Goal: Information Seeking & Learning: Find specific fact

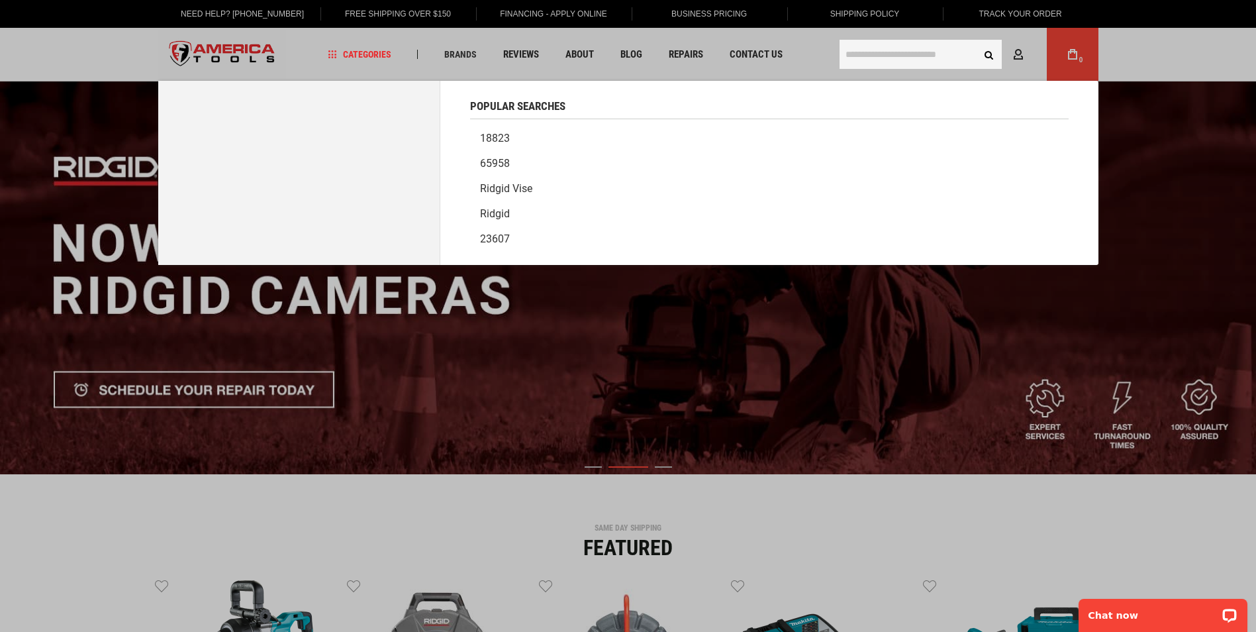
click at [885, 53] on input "text" at bounding box center [921, 54] width 162 height 29
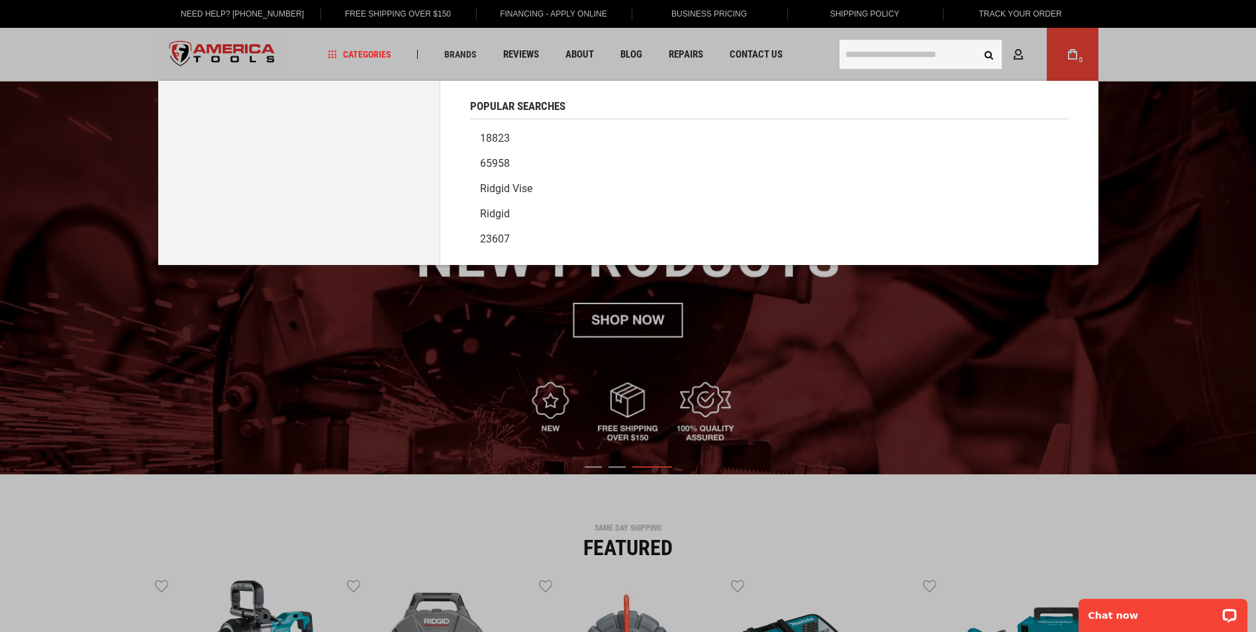
click at [887, 56] on input "text" at bounding box center [921, 54] width 162 height 29
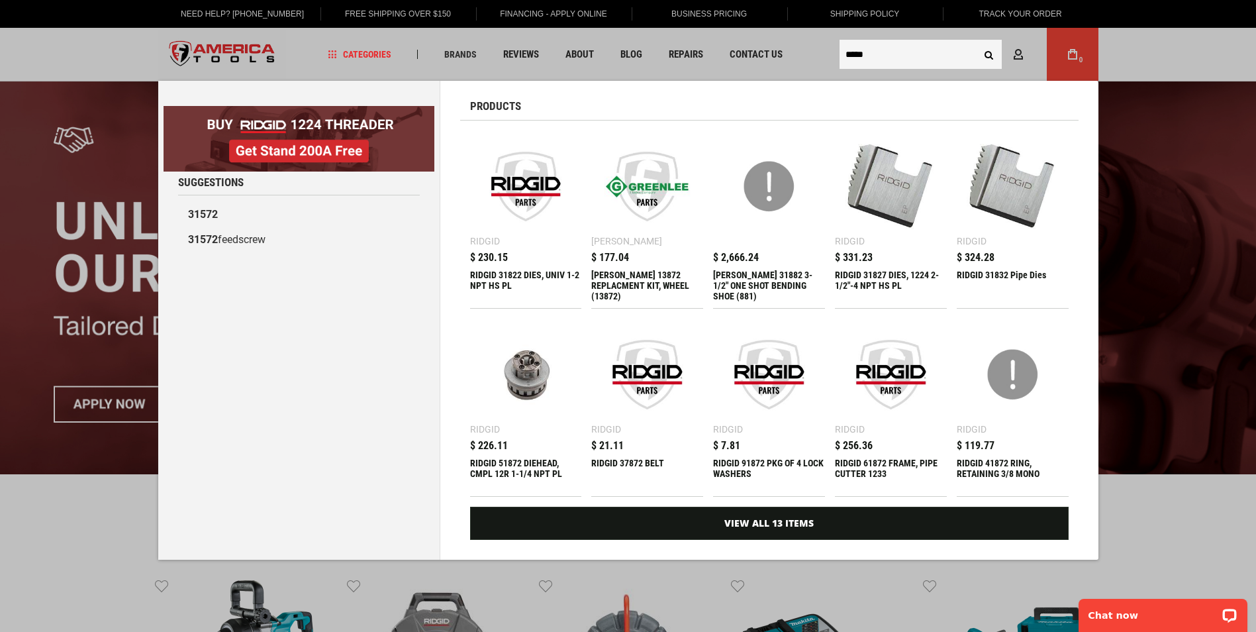
type input "*****"
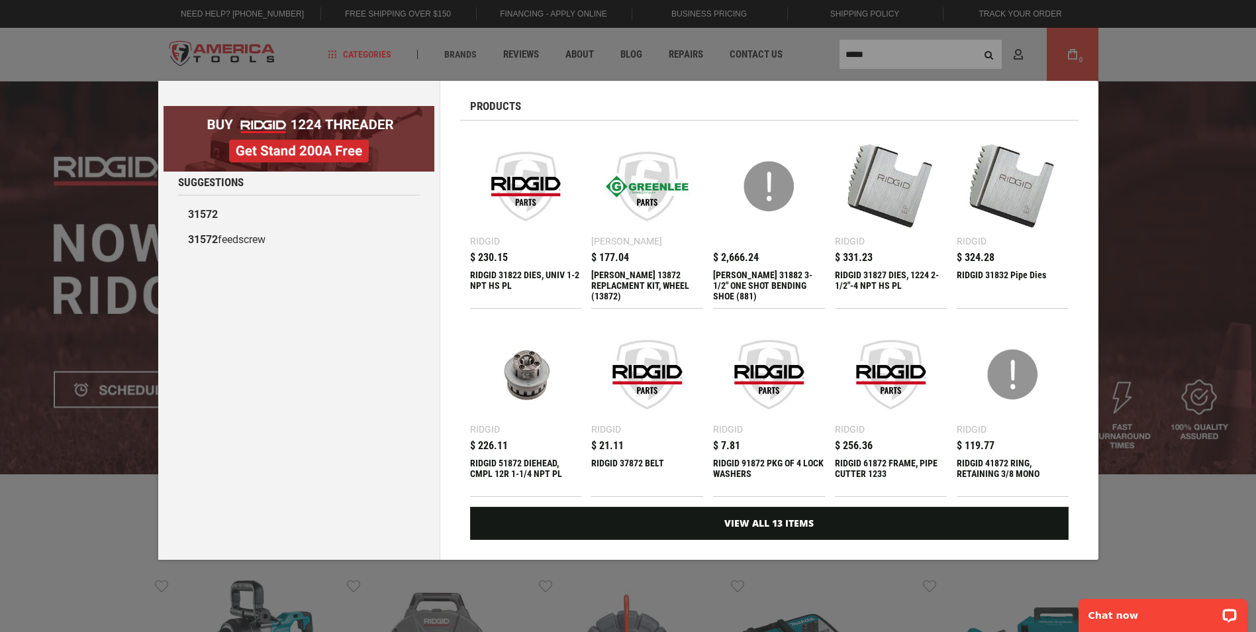
click at [914, 50] on div "Marketing offer form" at bounding box center [628, 316] width 1256 height 632
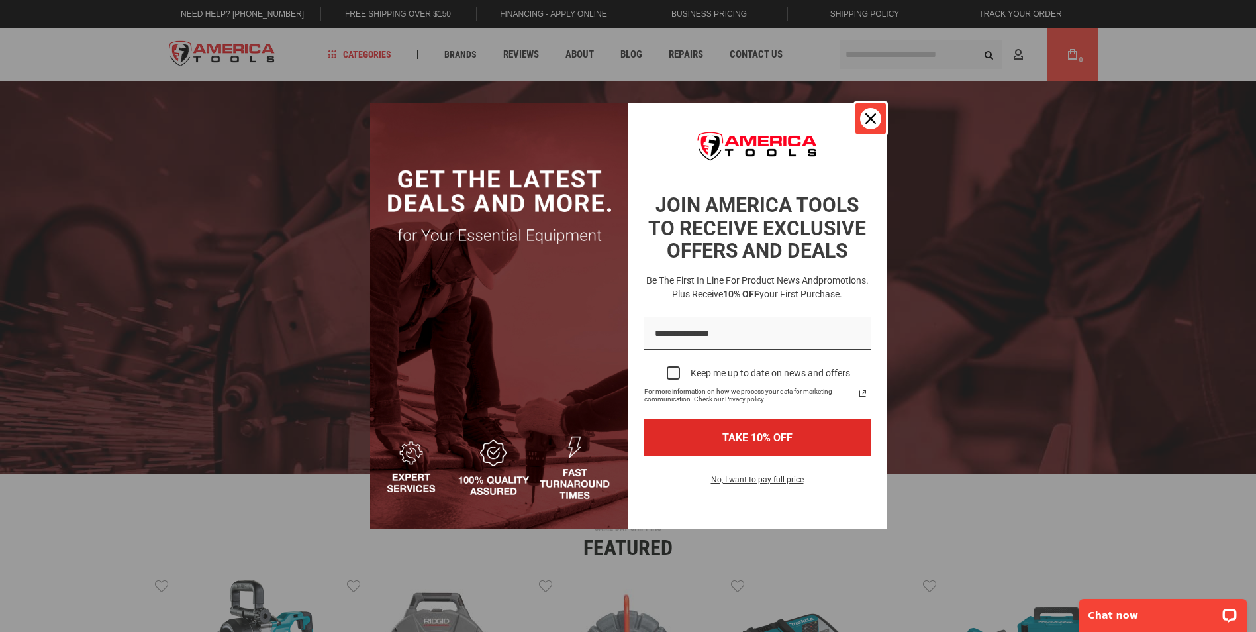
click at [869, 118] on icon "close icon" at bounding box center [870, 118] width 11 height 11
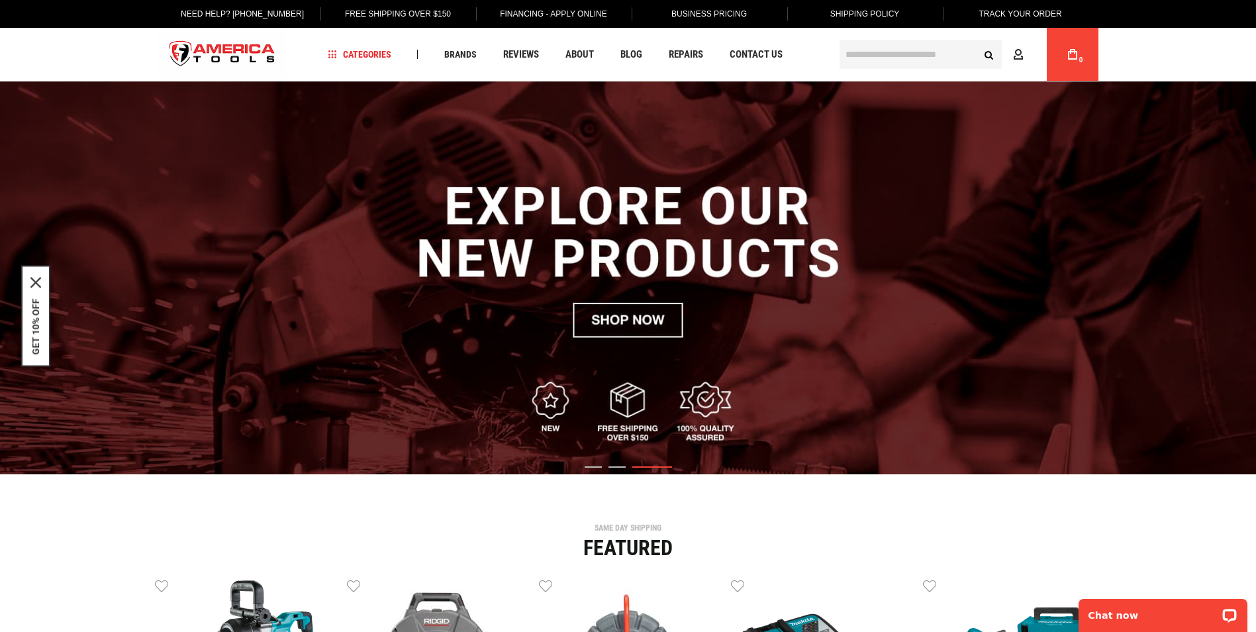
click at [893, 60] on input "text" at bounding box center [921, 54] width 162 height 29
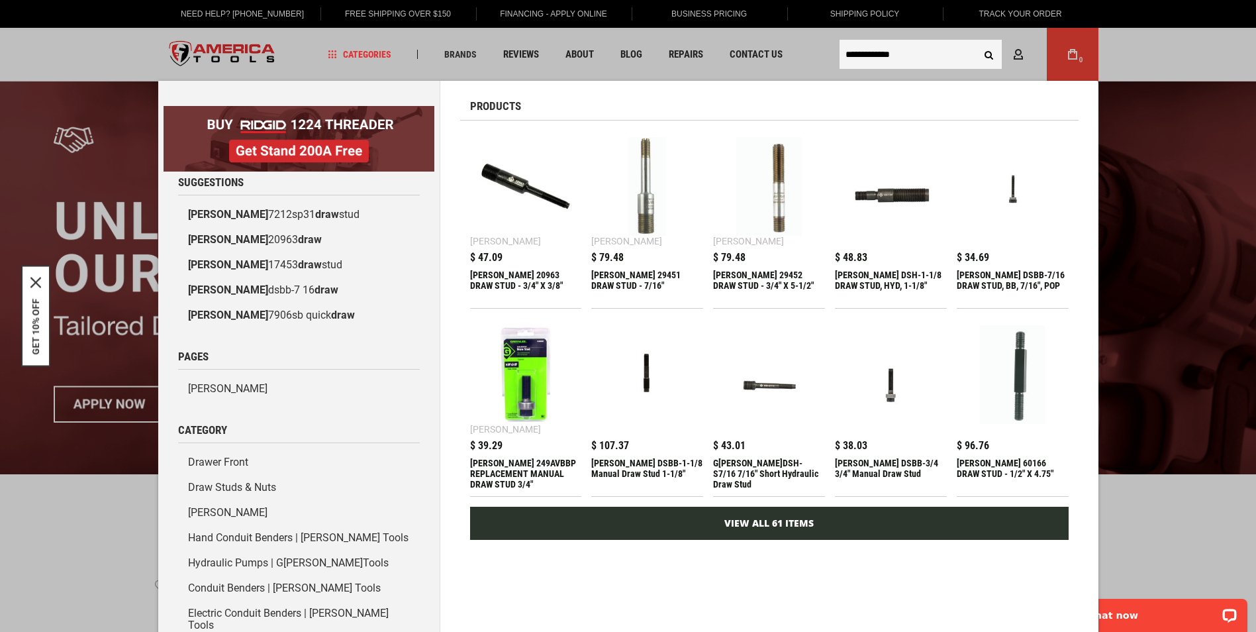
type input "**********"
click at [727, 517] on link "View All 61 Items" at bounding box center [769, 523] width 599 height 33
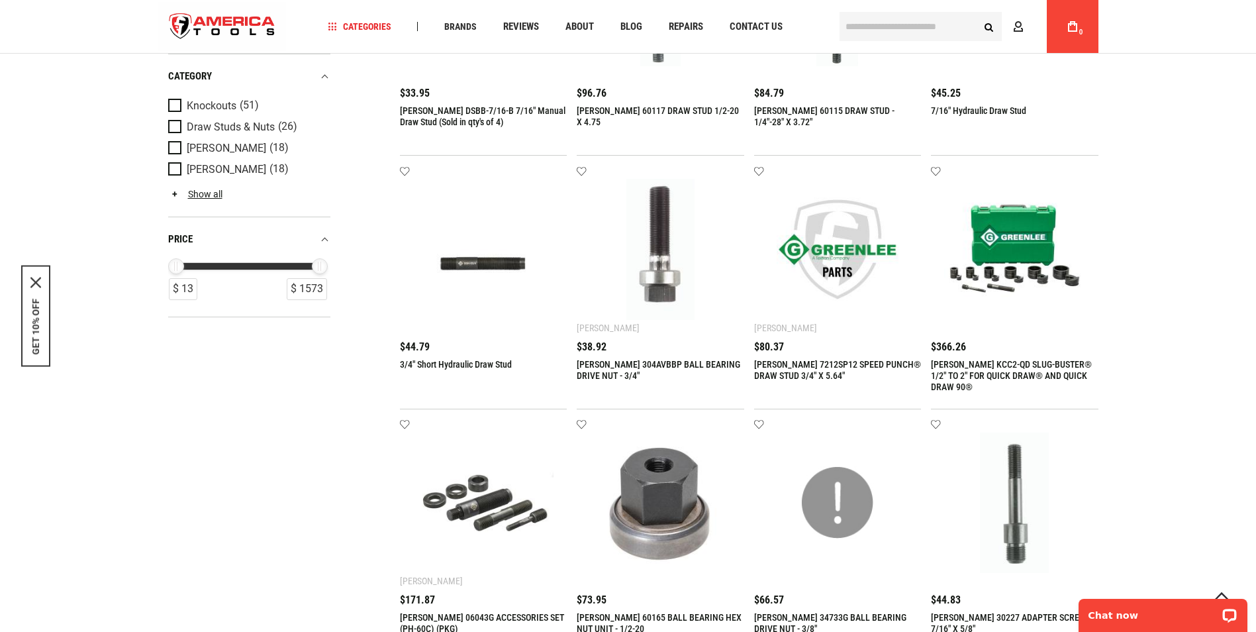
scroll to position [1258, 0]
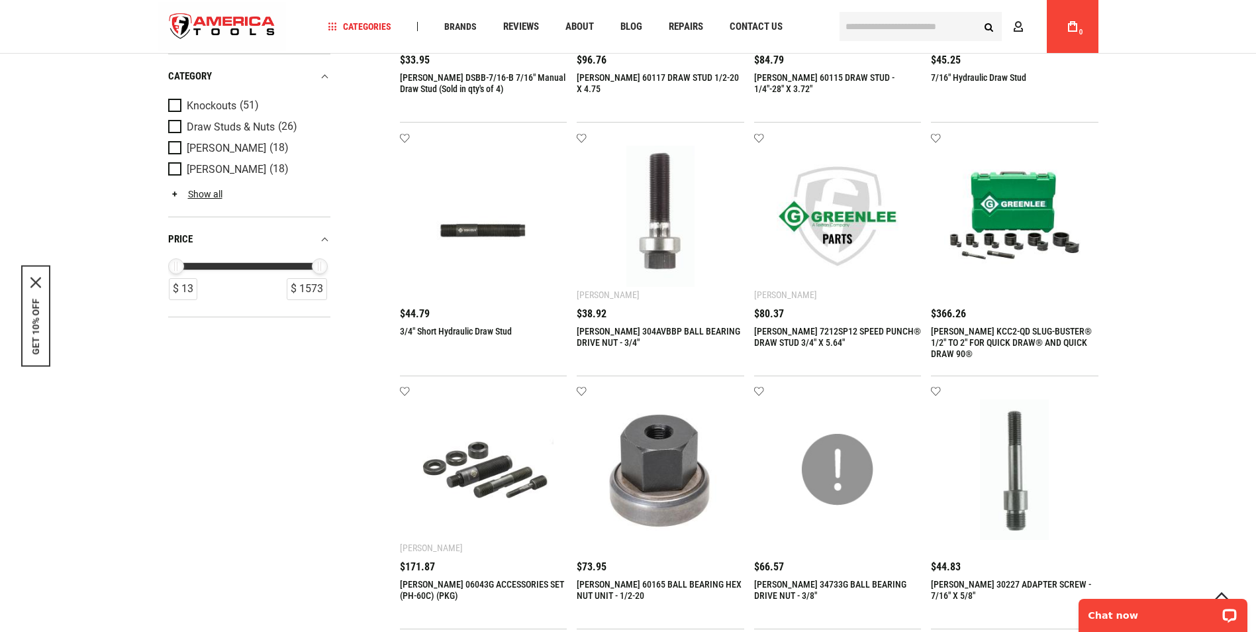
click at [483, 230] on img at bounding box center [483, 216] width 141 height 141
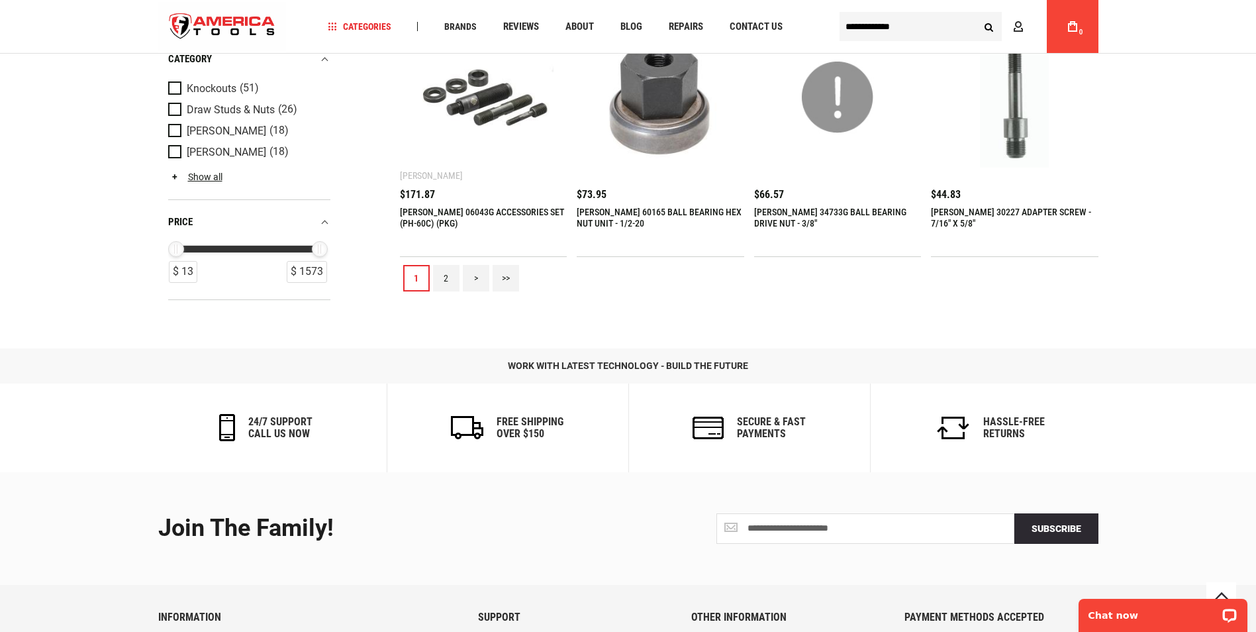
scroll to position [1655, 0]
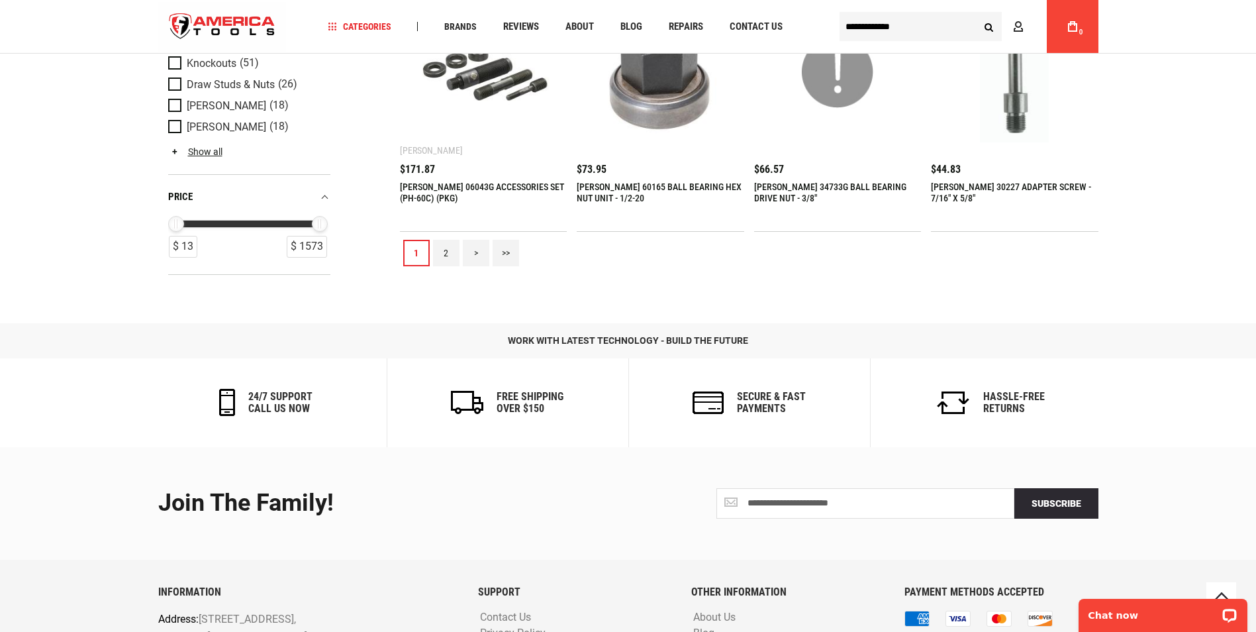
click at [438, 258] on link "2" at bounding box center [446, 253] width 26 height 26
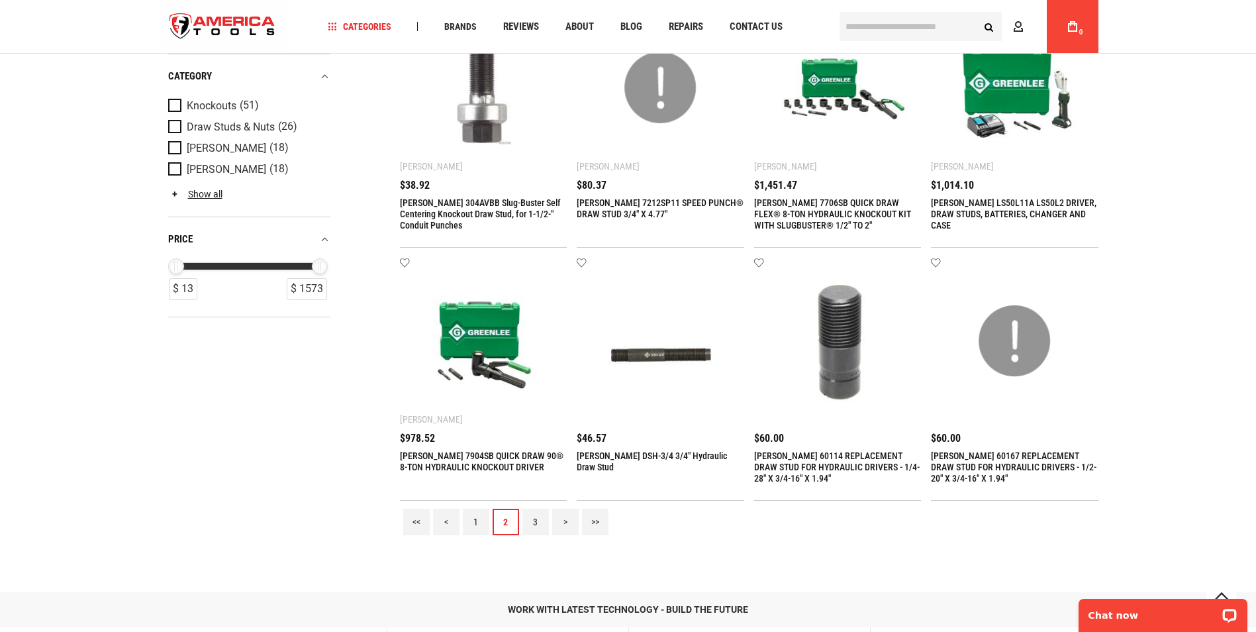
scroll to position [1391, 0]
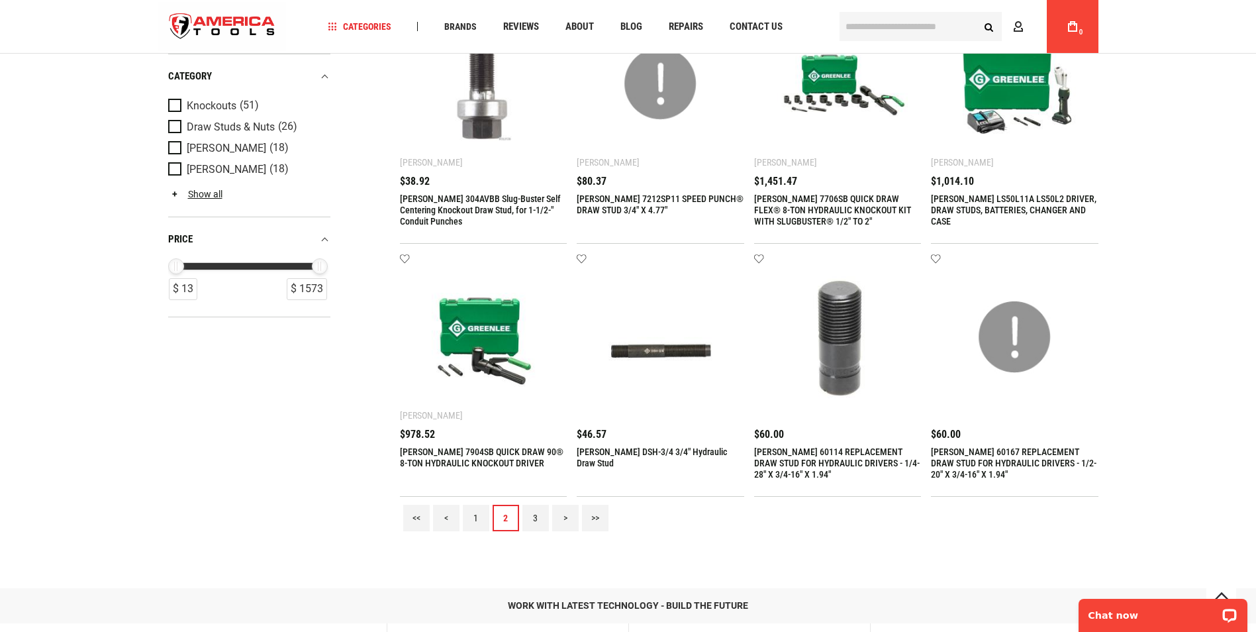
click at [658, 360] on img at bounding box center [660, 337] width 141 height 141
click at [641, 351] on img at bounding box center [660, 337] width 141 height 141
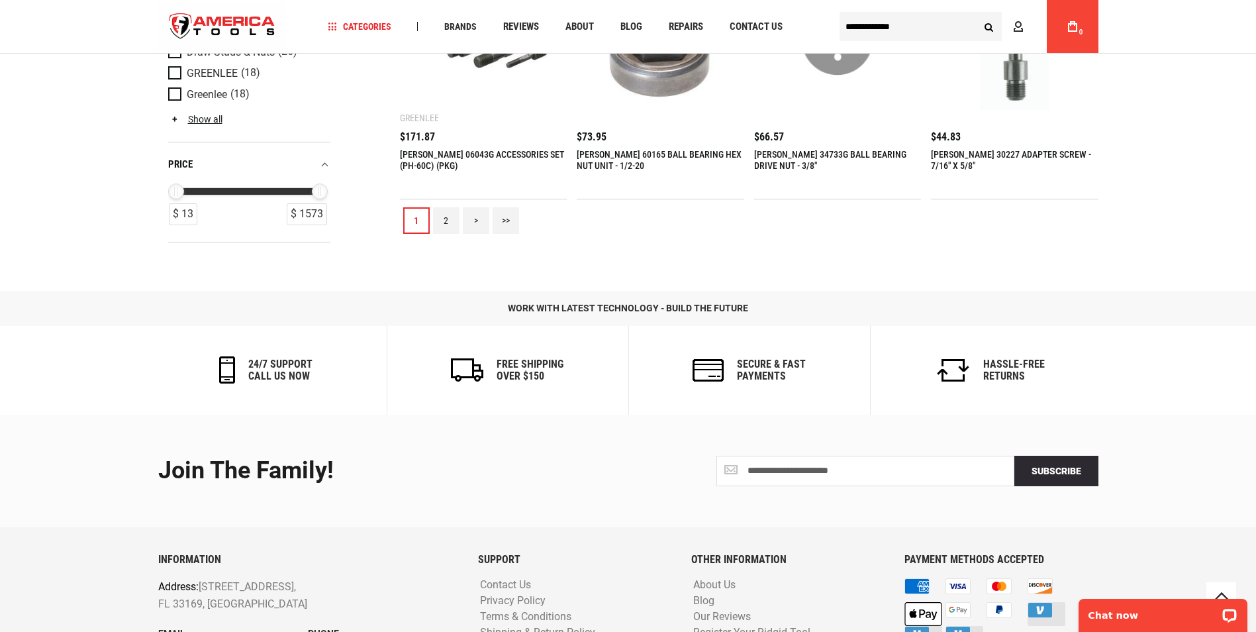
scroll to position [1580, 0]
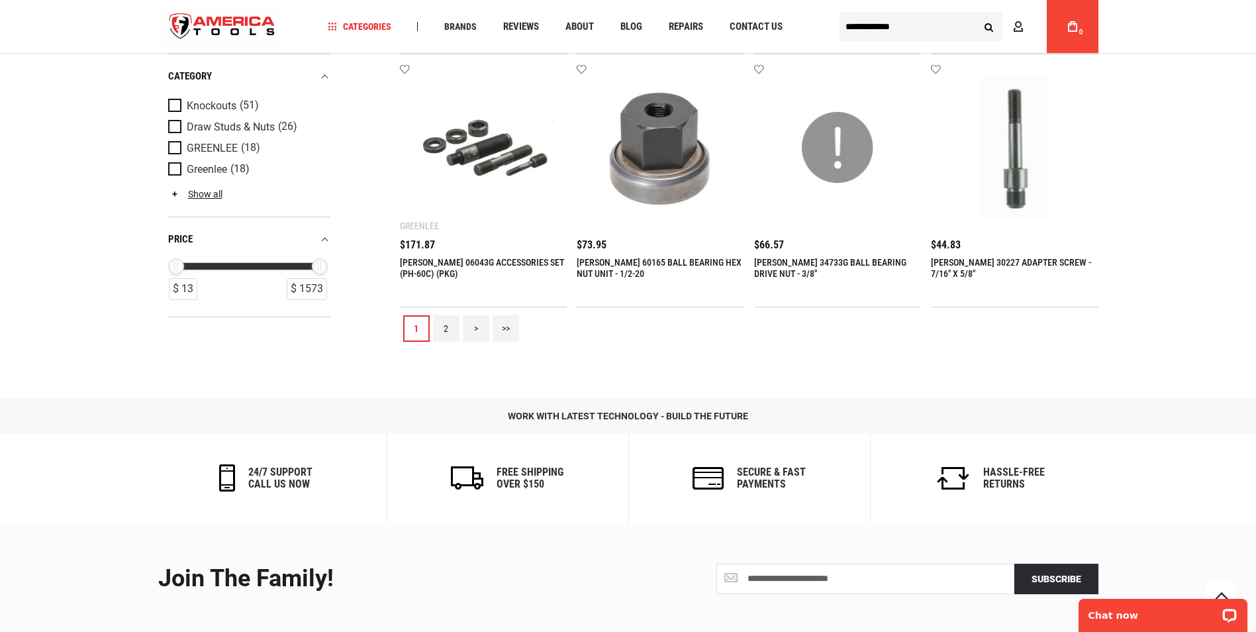
click at [449, 329] on link "2" at bounding box center [446, 328] width 26 height 26
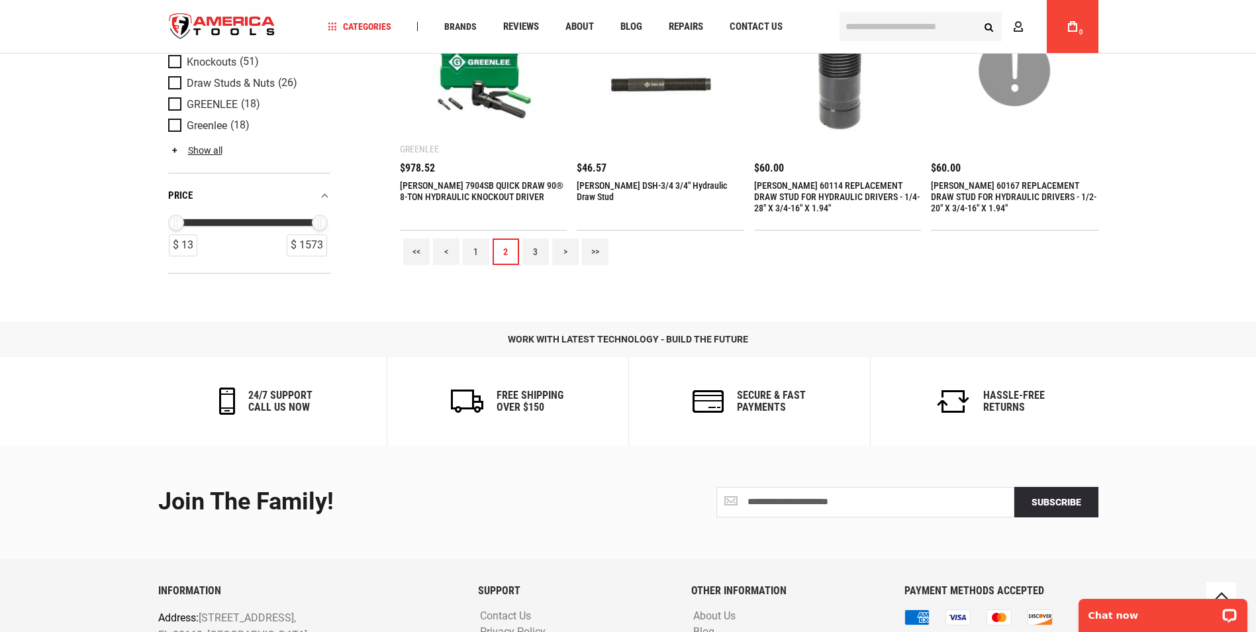
scroll to position [1514, 0]
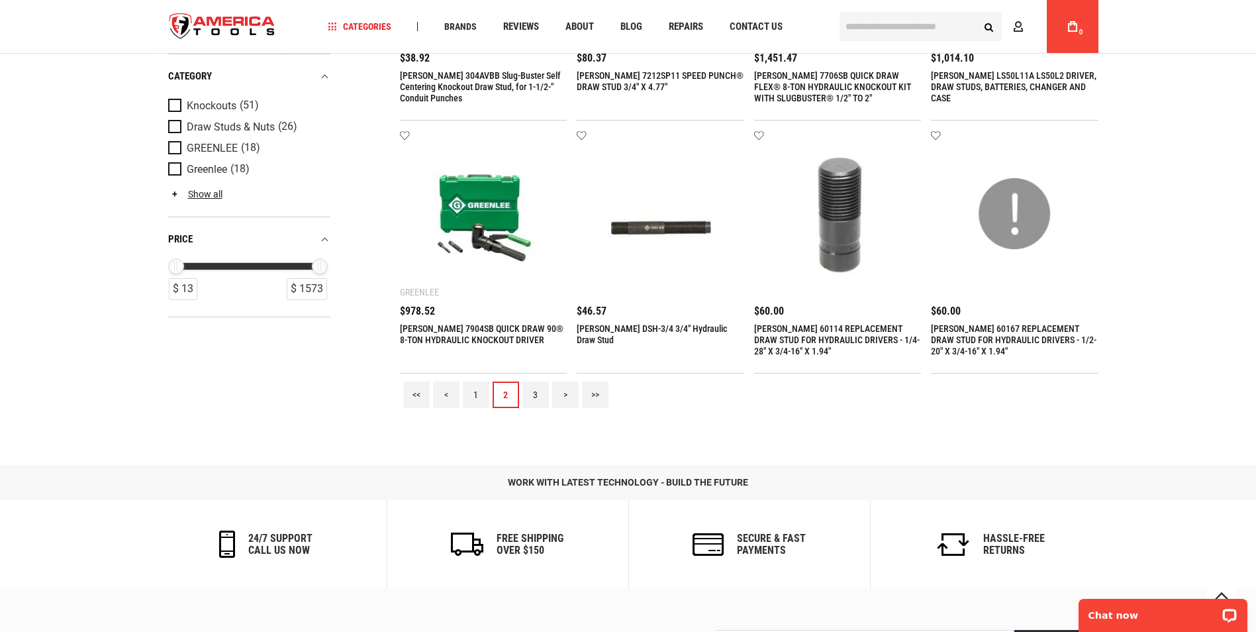
click at [543, 390] on link "3" at bounding box center [535, 394] width 26 height 26
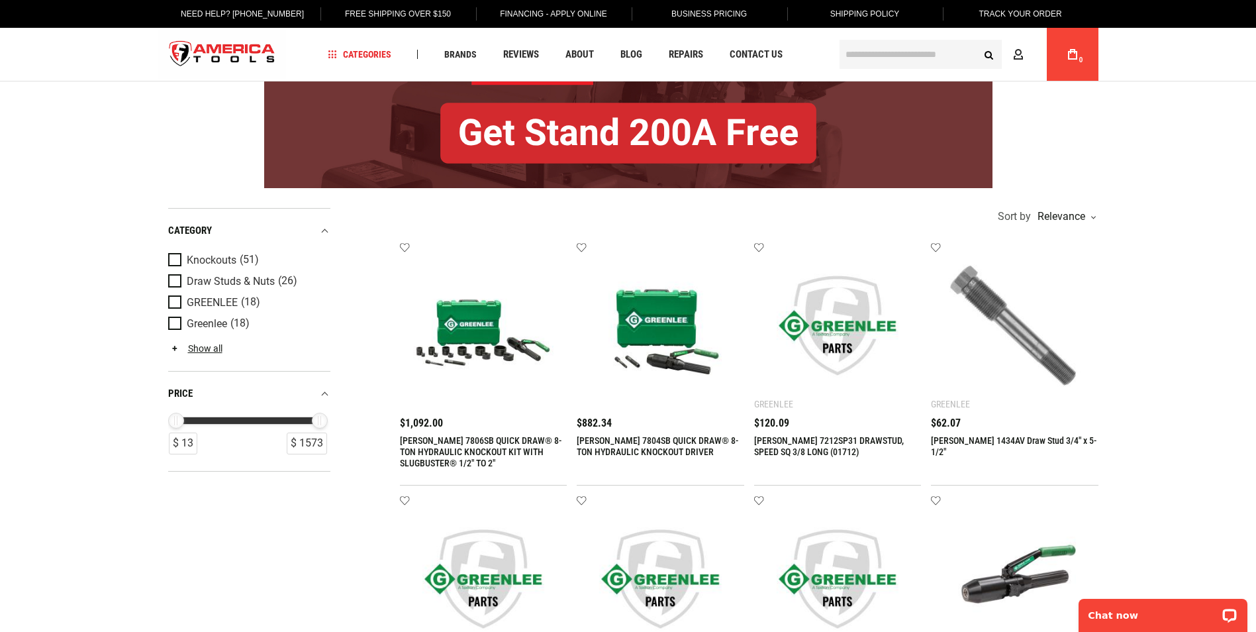
scroll to position [0, 0]
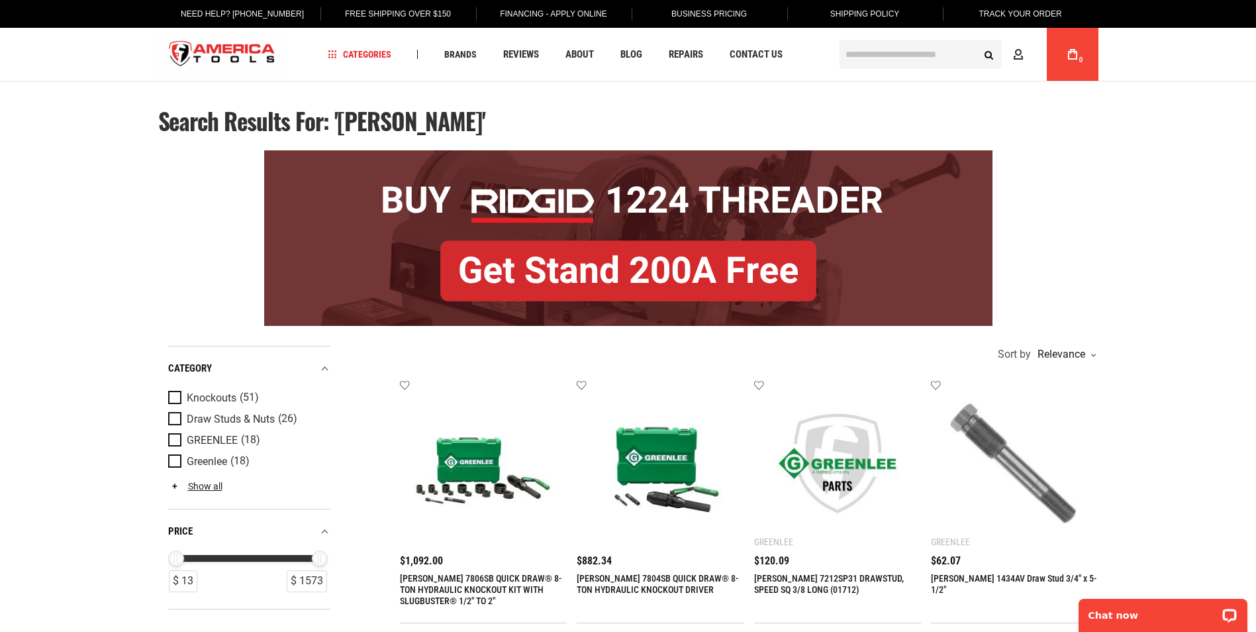
click at [863, 55] on input "text" at bounding box center [921, 54] width 162 height 29
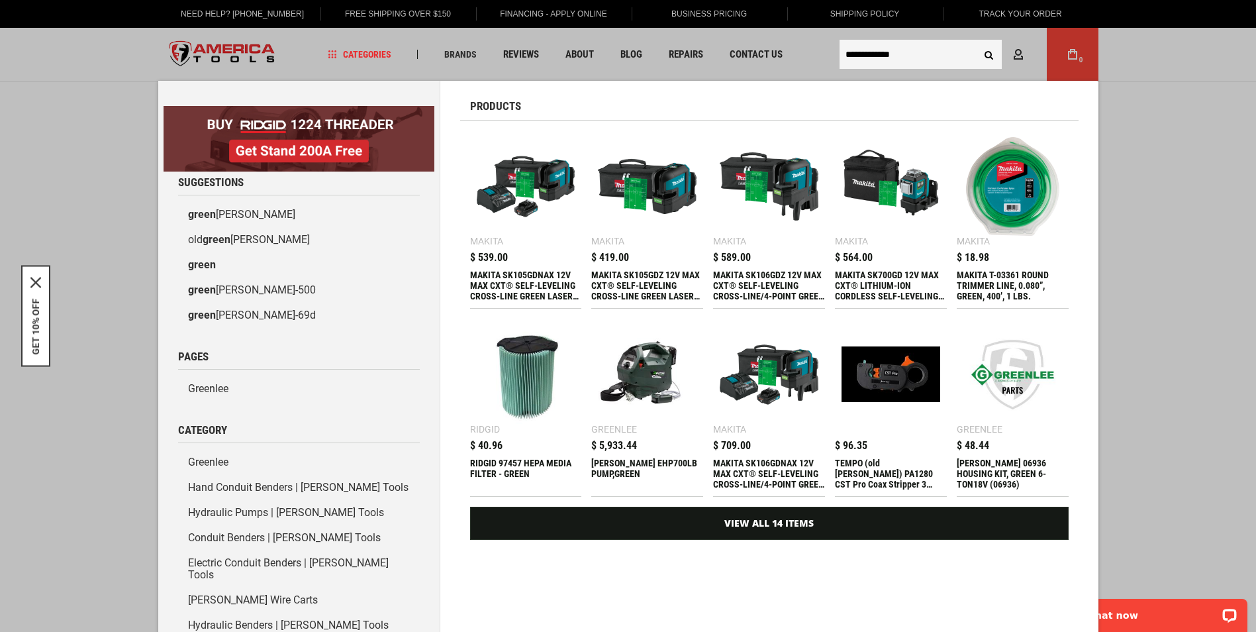
type input "**********"
click at [977, 42] on button "Search" at bounding box center [989, 54] width 25 height 25
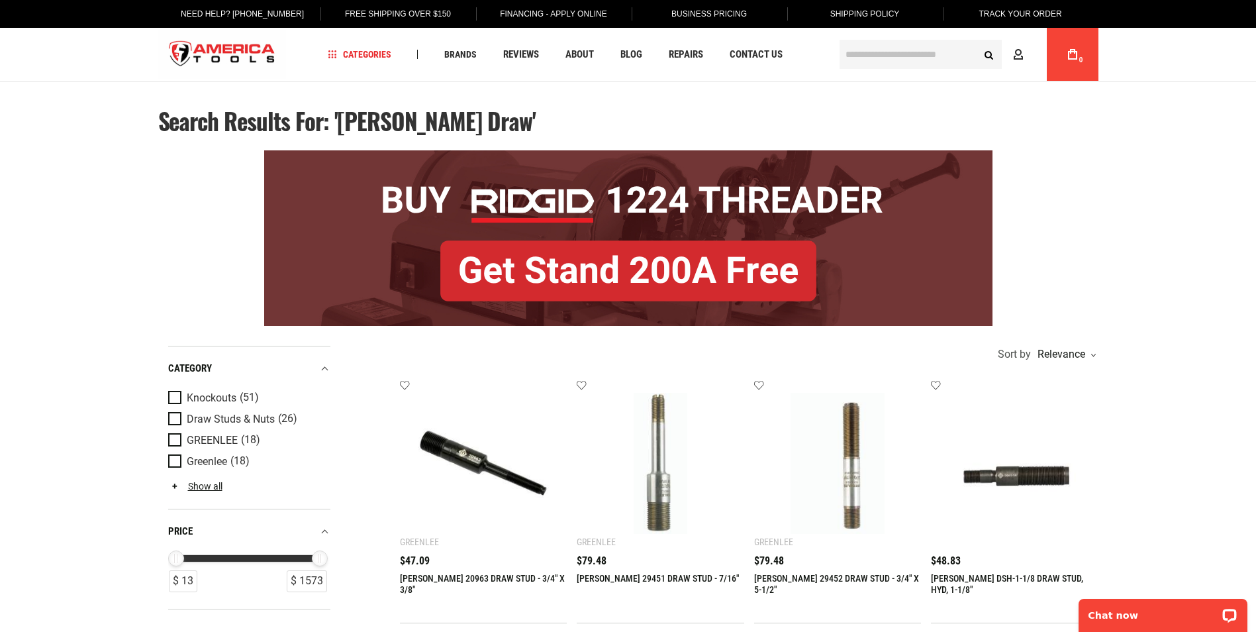
click at [876, 54] on input "text" at bounding box center [921, 54] width 162 height 29
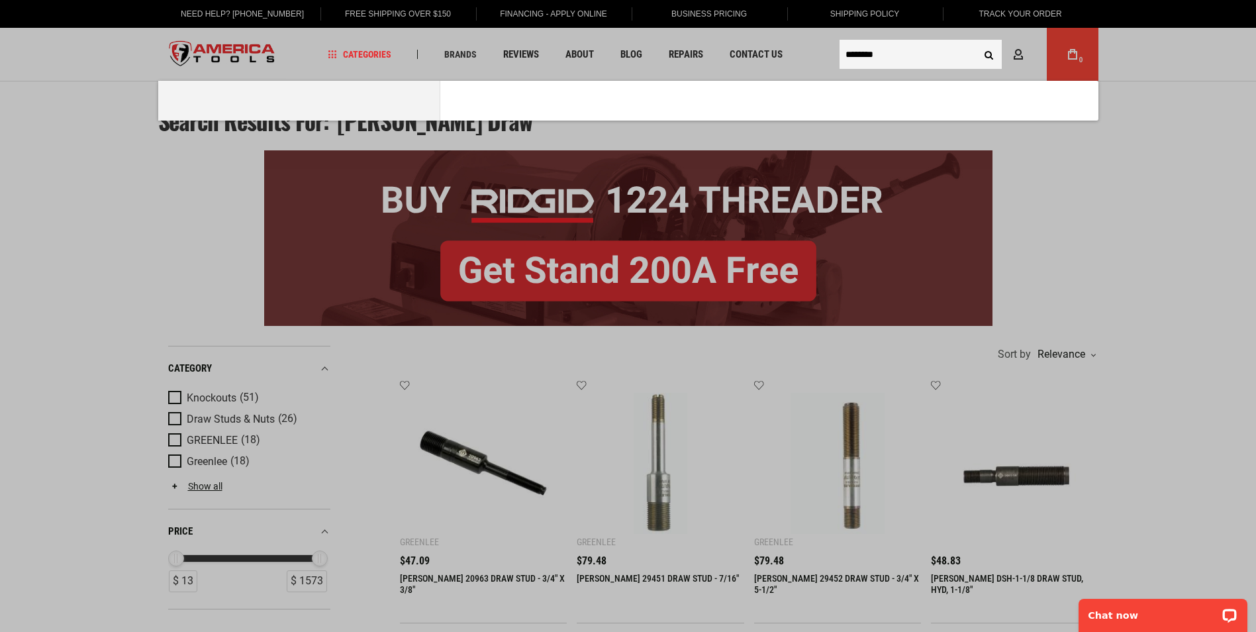
type input "********"
click at [977, 42] on button "Search" at bounding box center [989, 54] width 25 height 25
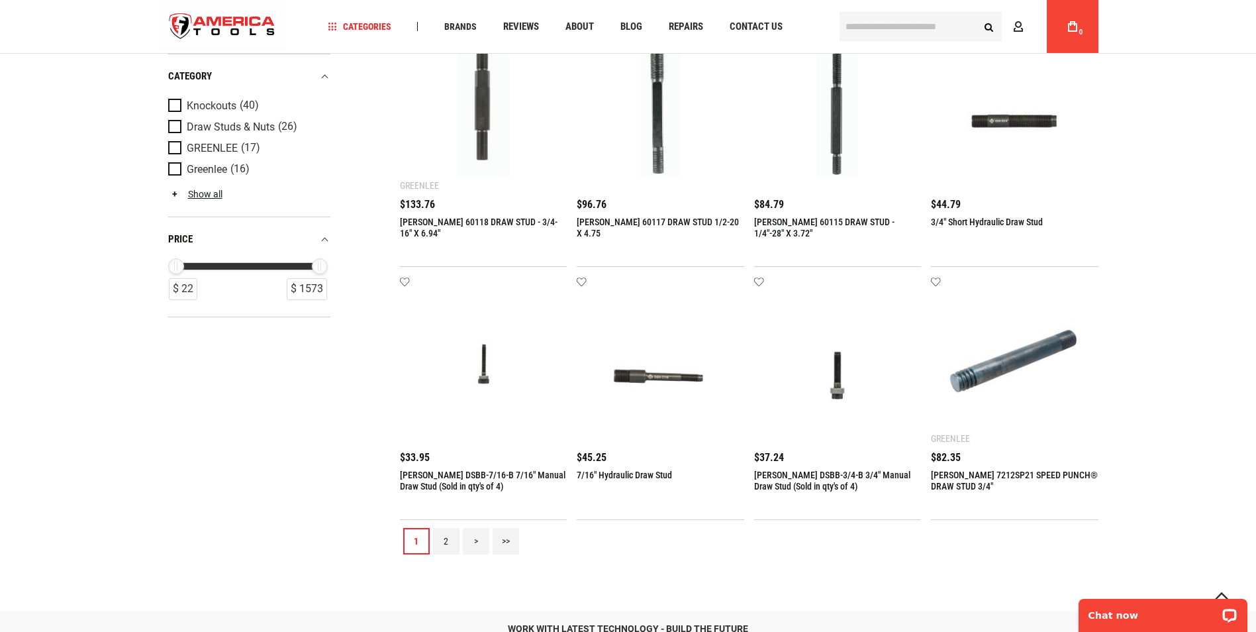
scroll to position [1457, 0]
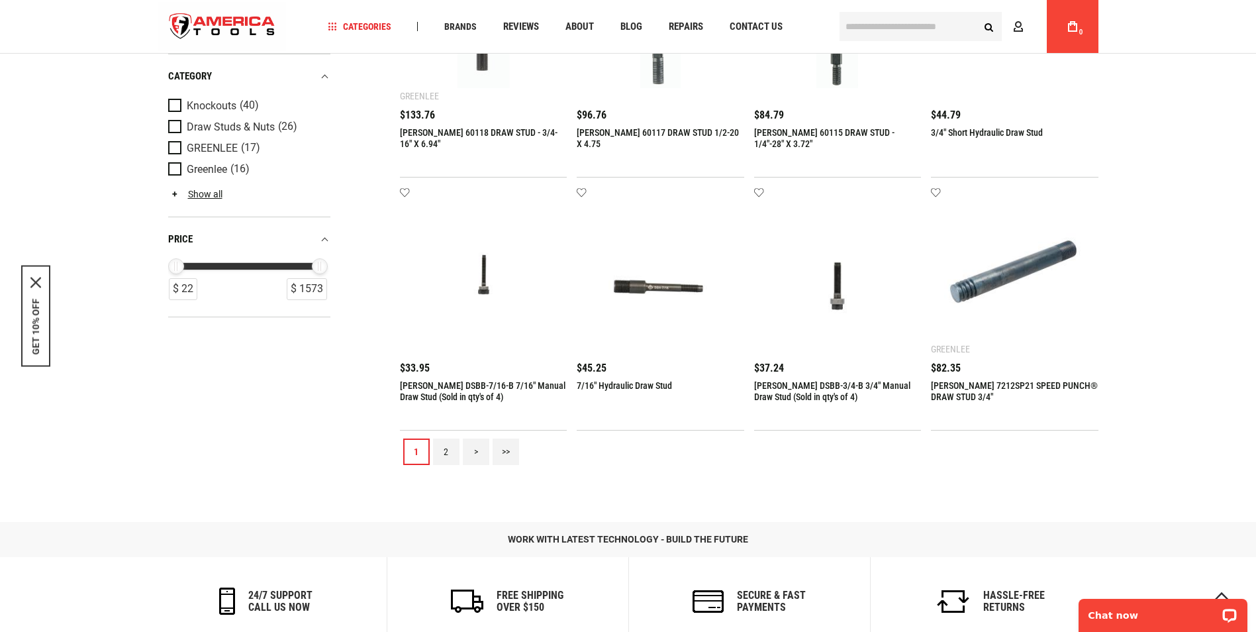
click at [438, 452] on link "2" at bounding box center [446, 451] width 26 height 26
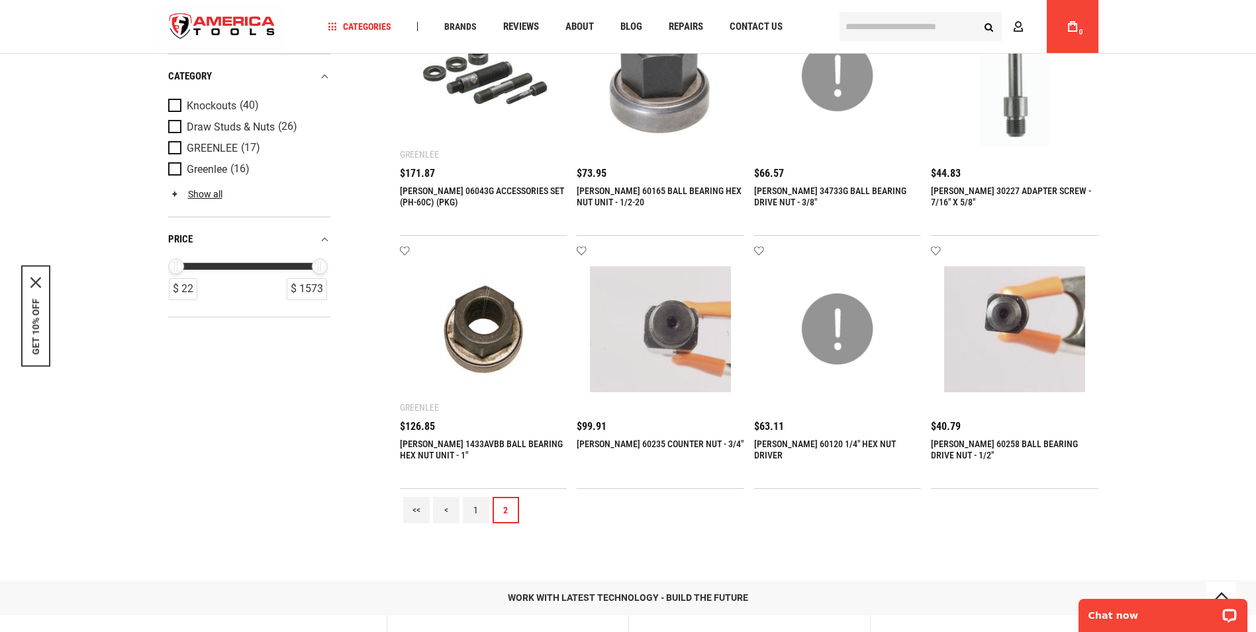
scroll to position [1655, 0]
